Goal: Task Accomplishment & Management: Manage account settings

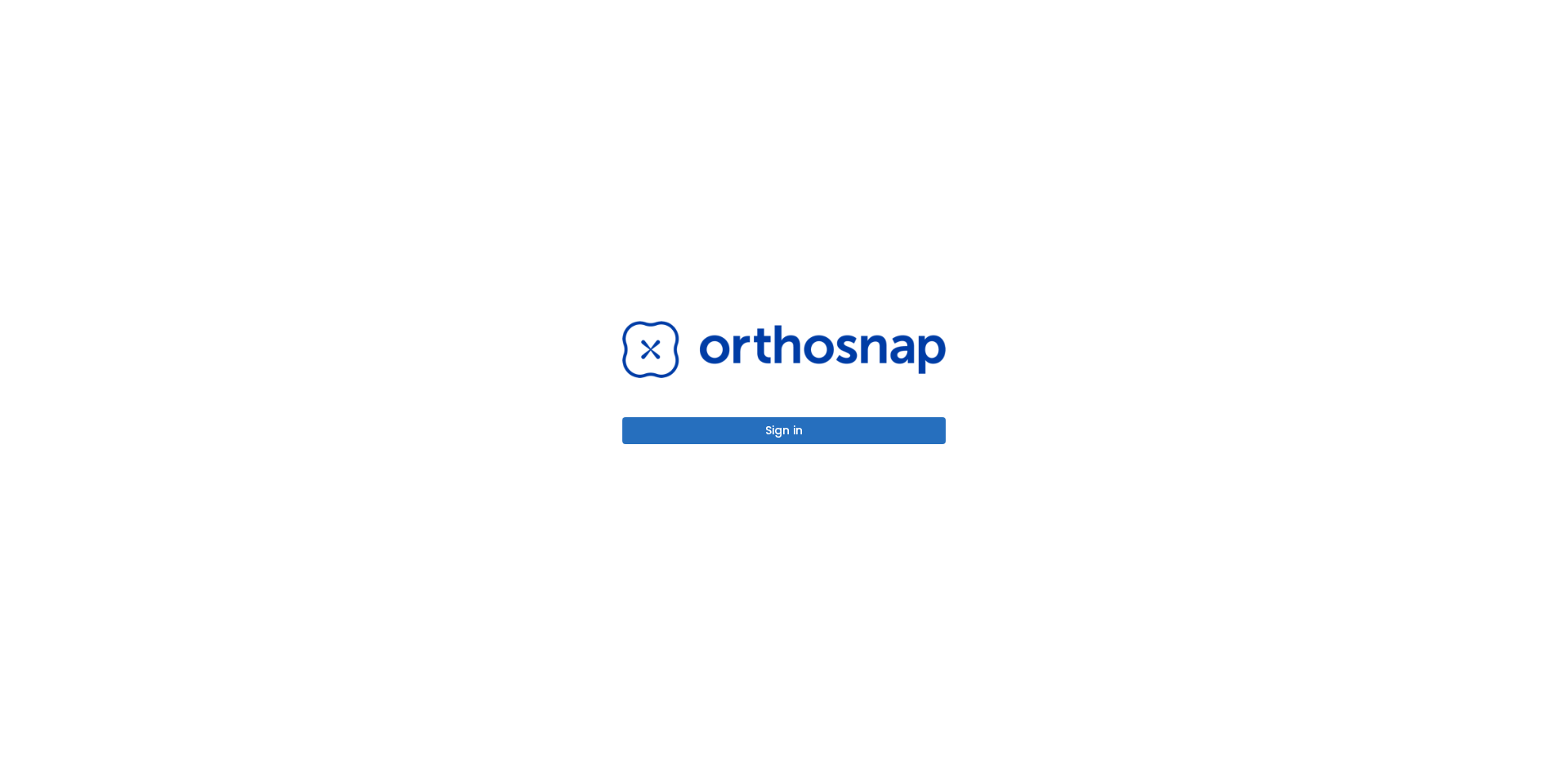
click at [794, 428] on button "Sign in" at bounding box center [784, 431] width 324 height 27
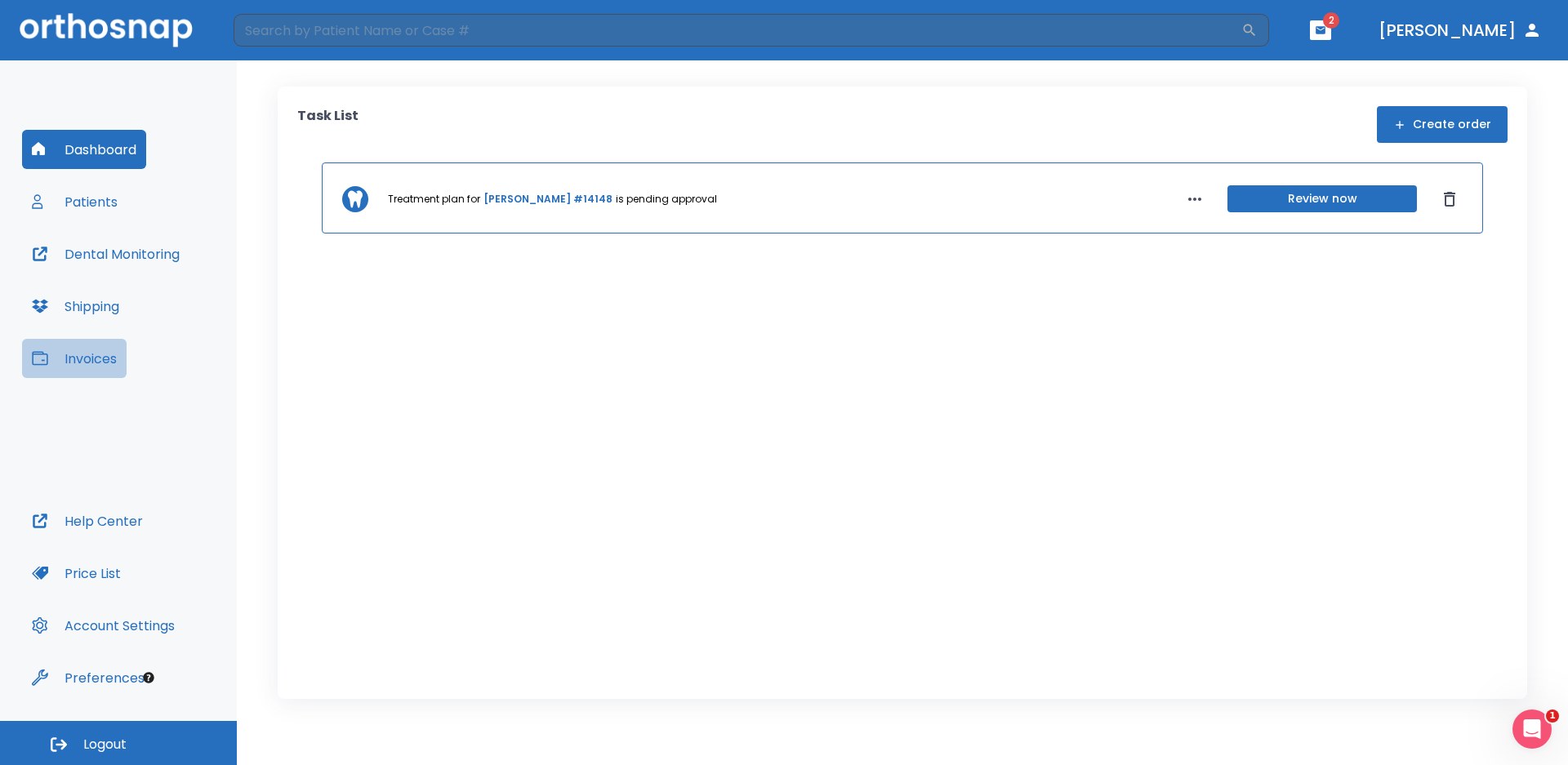
click at [85, 356] on button "Invoices" at bounding box center [74, 358] width 105 height 39
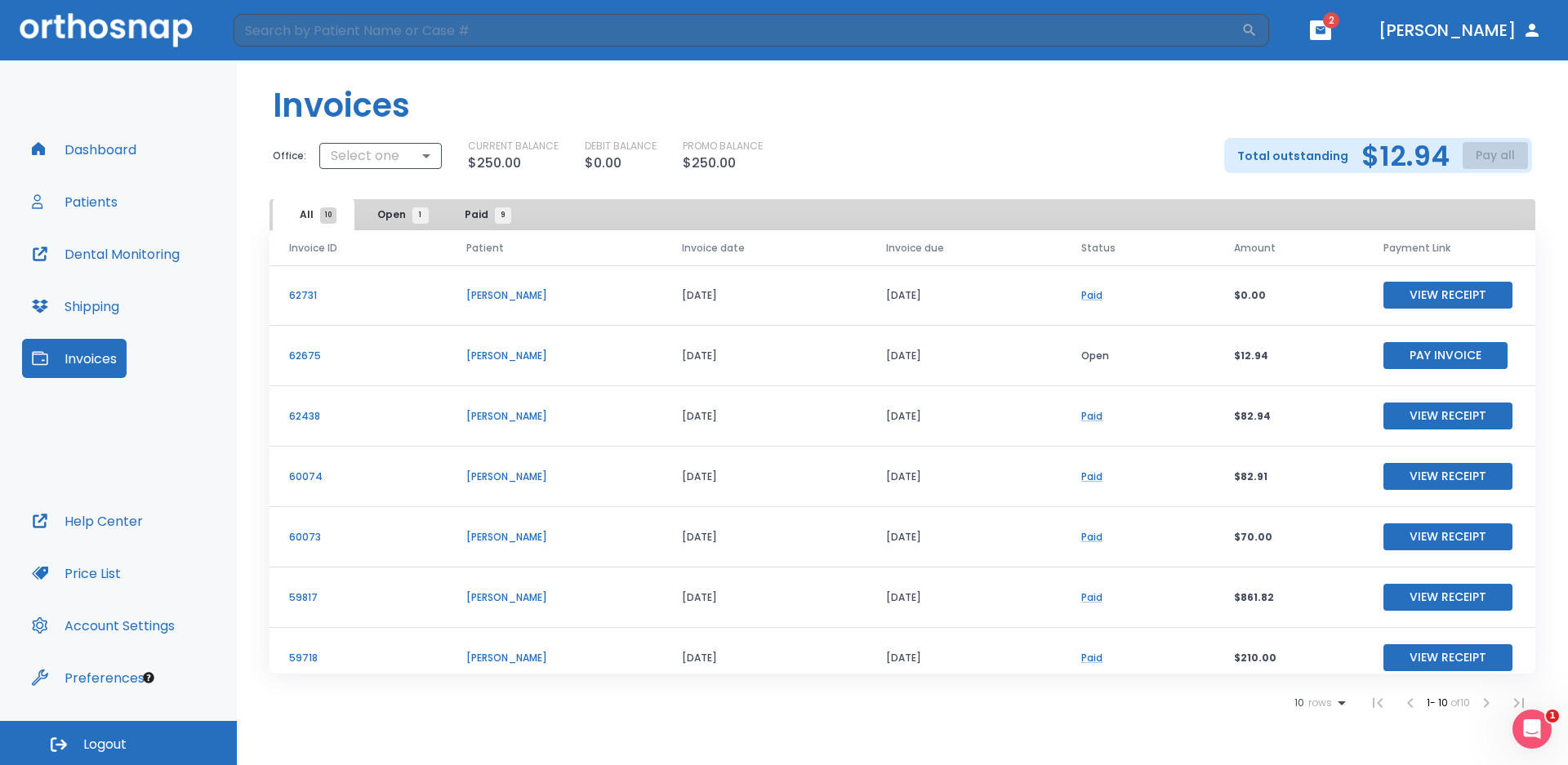
click at [89, 359] on button "Invoices" at bounding box center [74, 358] width 105 height 39
